Goal: Task Accomplishment & Management: Manage account settings

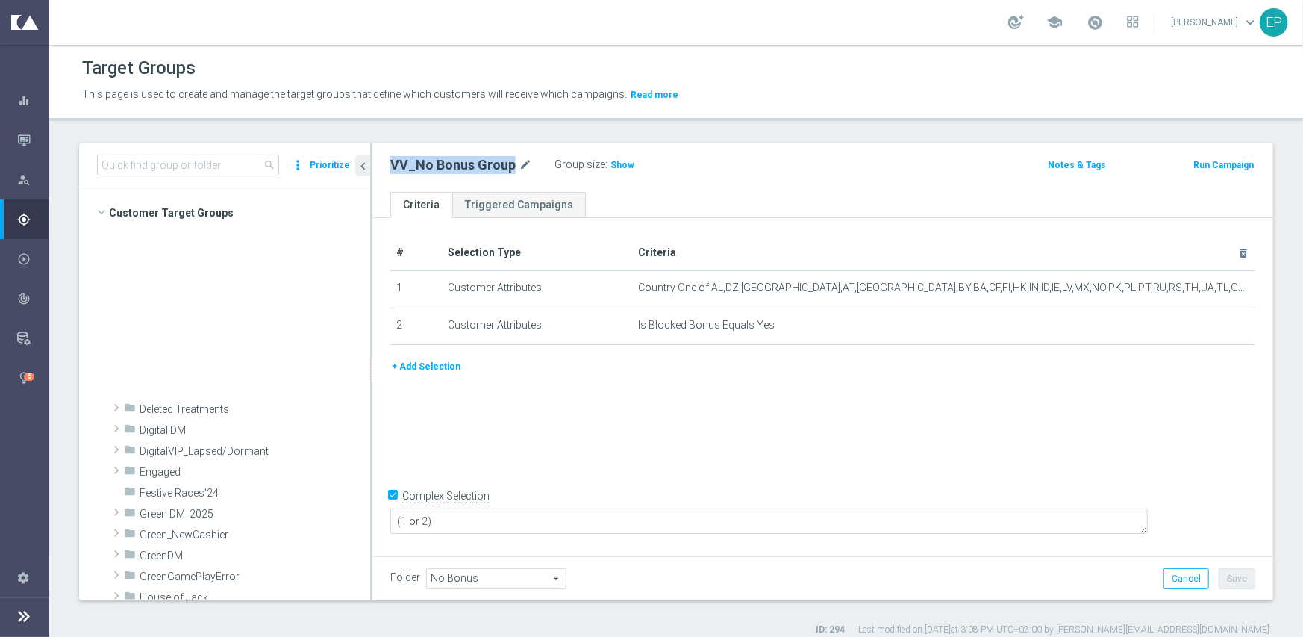
scroll to position [599, 0]
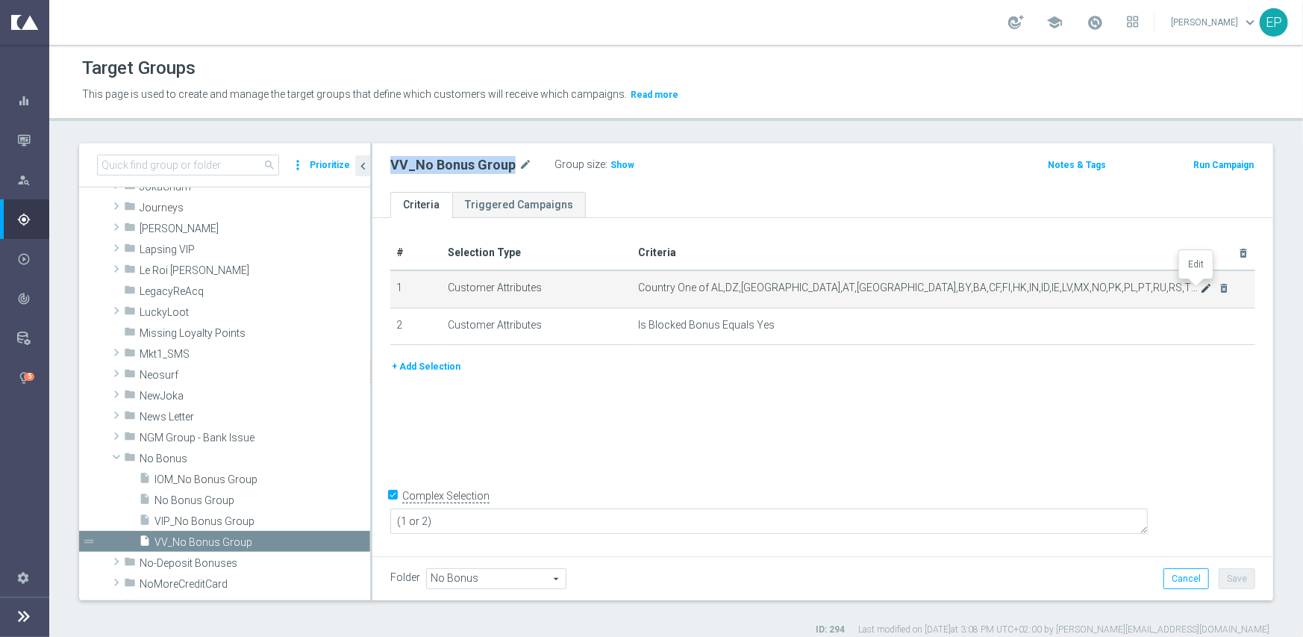
click at [1201, 288] on icon "mode_edit" at bounding box center [1207, 288] width 12 height 12
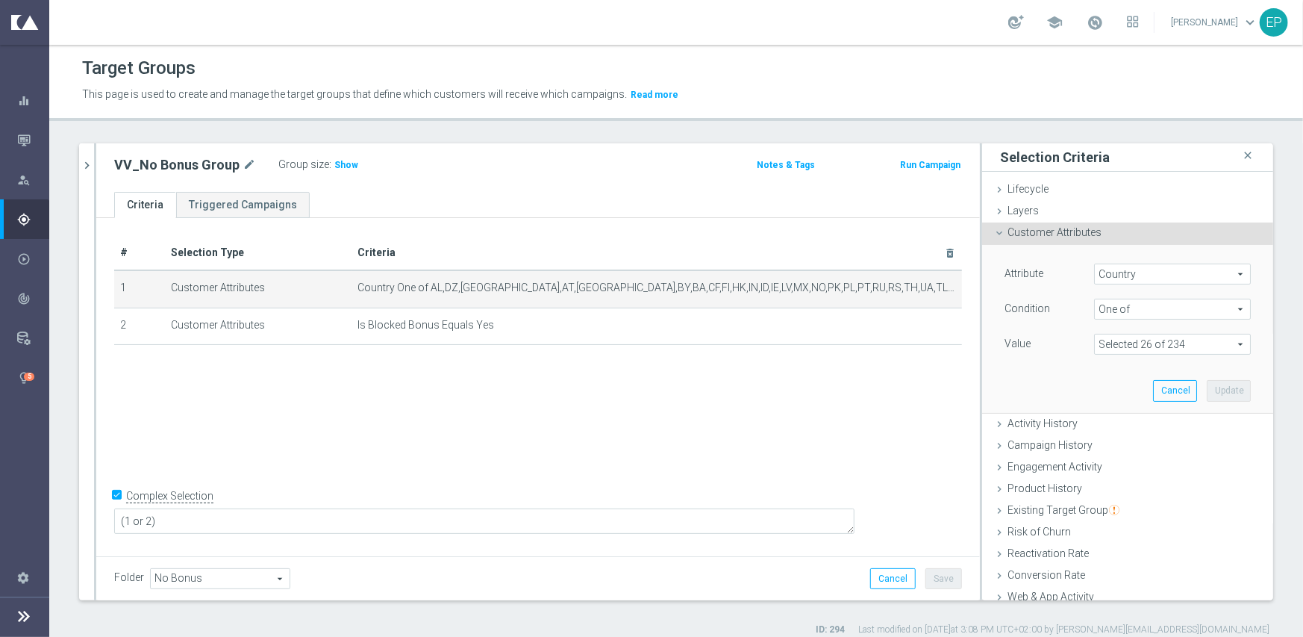
click at [1183, 341] on span at bounding box center [1172, 343] width 155 height 19
click at [1117, 373] on span "Show Selected" at bounding box center [1142, 374] width 55 height 10
click at [1110, 373] on input "Show Selected" at bounding box center [1105, 377] width 10 height 10
checkbox input "true"
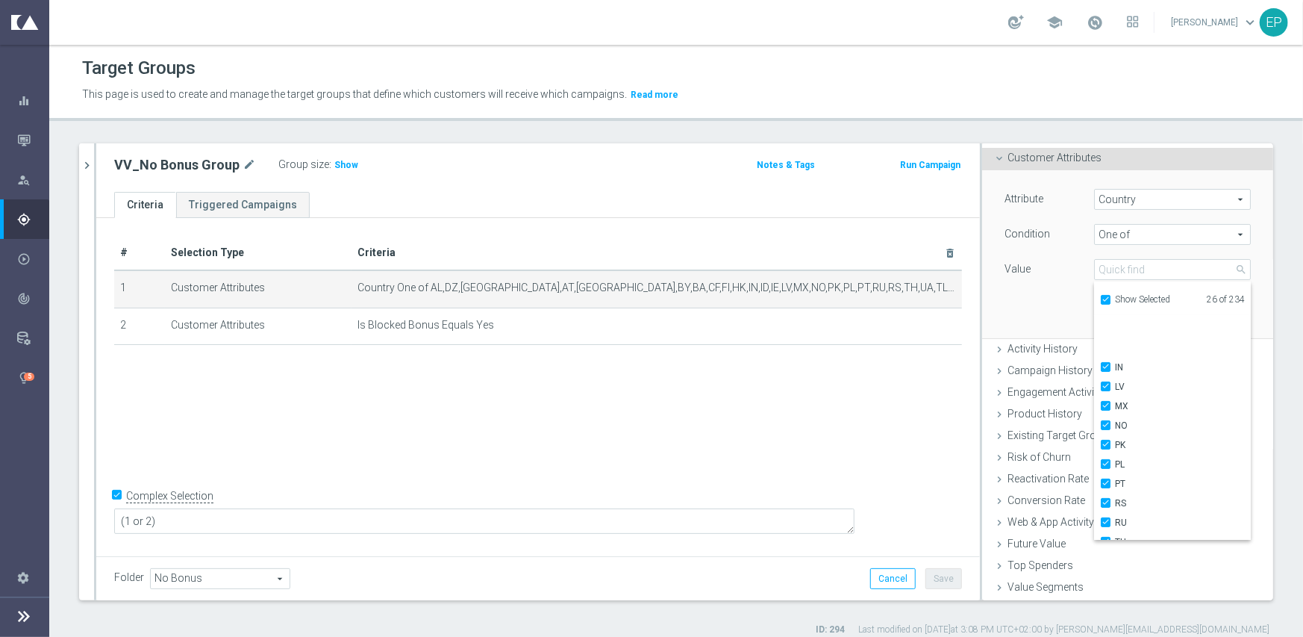
scroll to position [299, 0]
click at [1002, 305] on div "Attribute Country Country arrow_drop_down search Condition One of One of arrow_…" at bounding box center [1127, 253] width 269 height 167
